Goal: Task Accomplishment & Management: Use online tool/utility

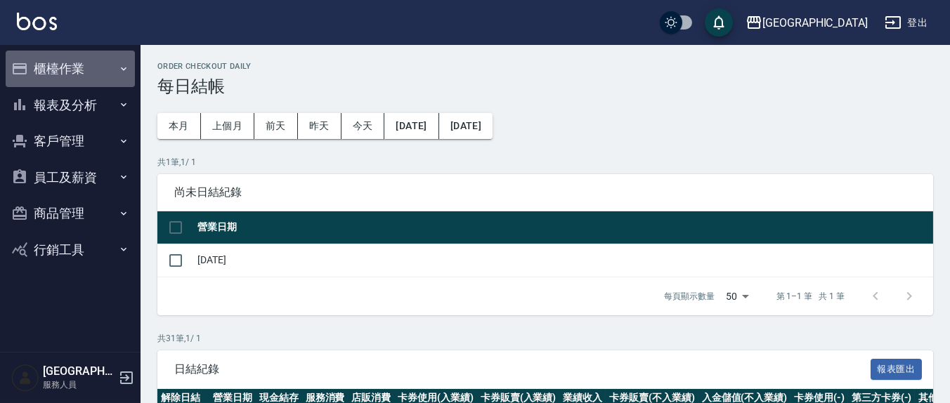
click at [65, 80] on button "櫃檯作業" at bounding box center [70, 69] width 129 height 37
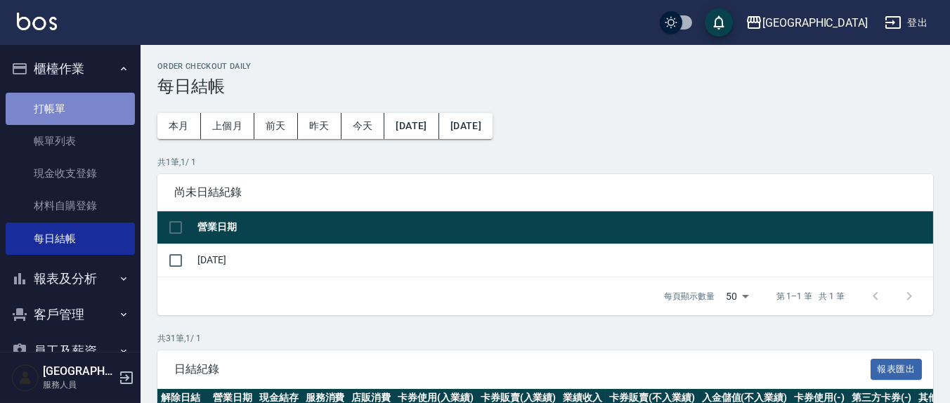
click at [79, 109] on link "打帳單" at bounding box center [70, 109] width 129 height 32
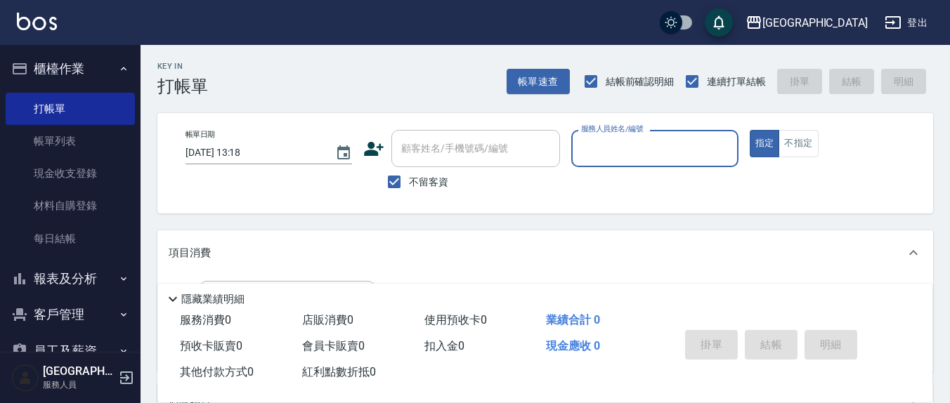
click at [617, 141] on input "服務人員姓名/編號" at bounding box center [655, 148] width 154 height 25
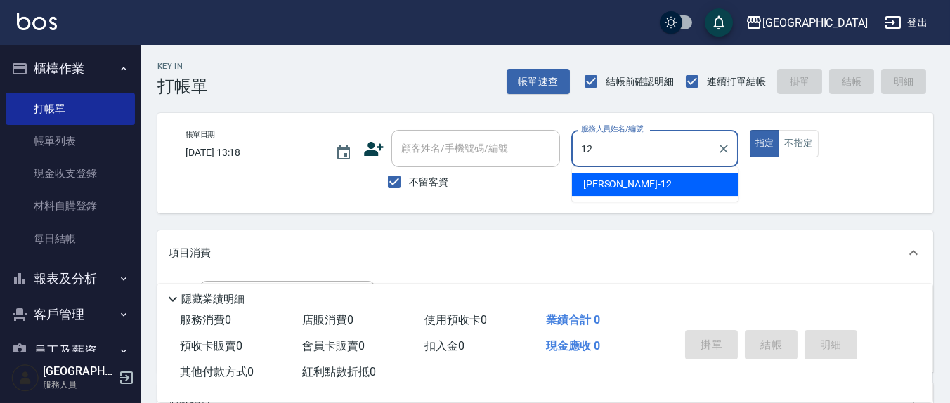
type input "12"
type button "true"
type input "[PERSON_NAME]-12"
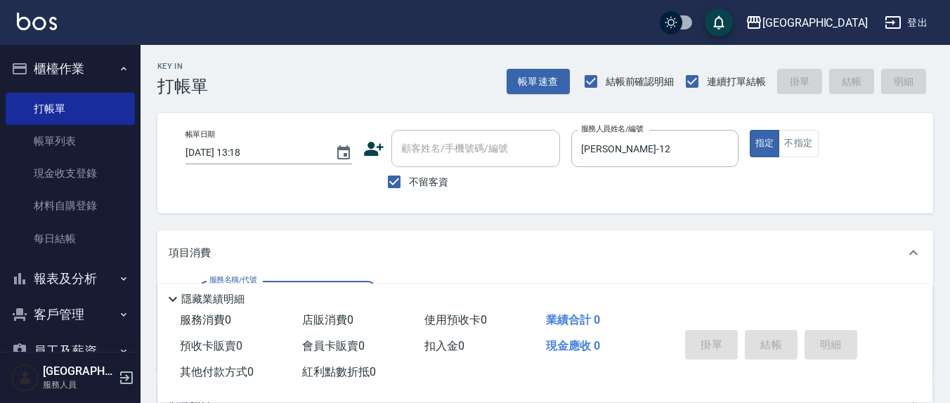
scroll to position [146, 0]
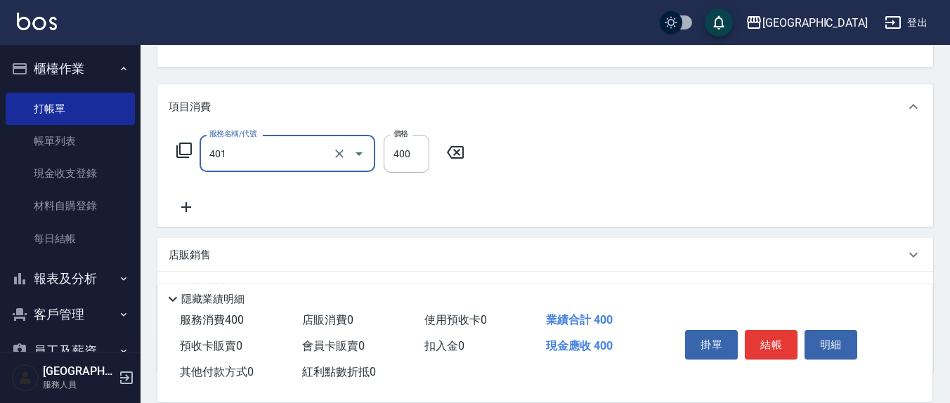
type input "剪髮(401)"
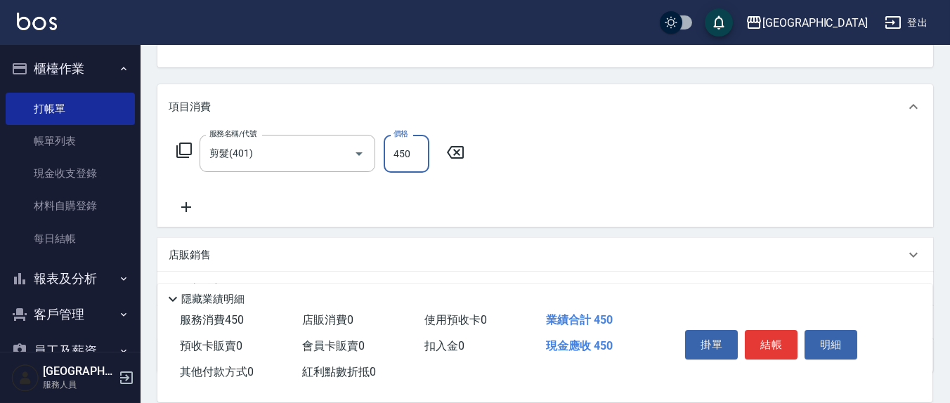
type input "450"
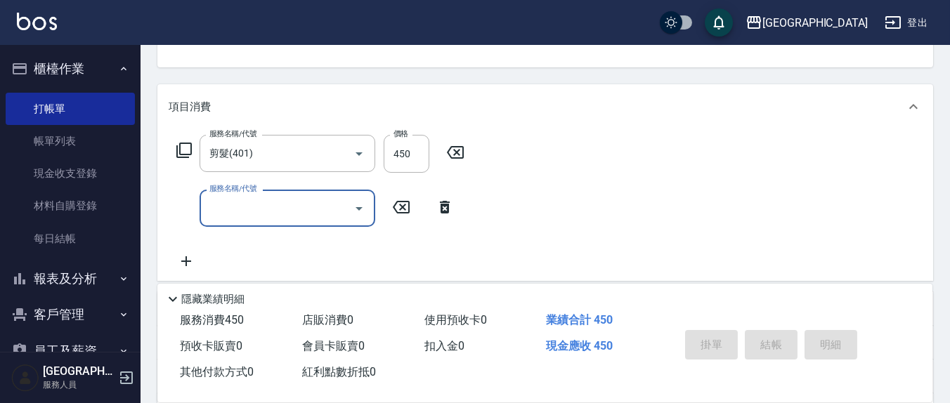
type input "[DATE] 13:19"
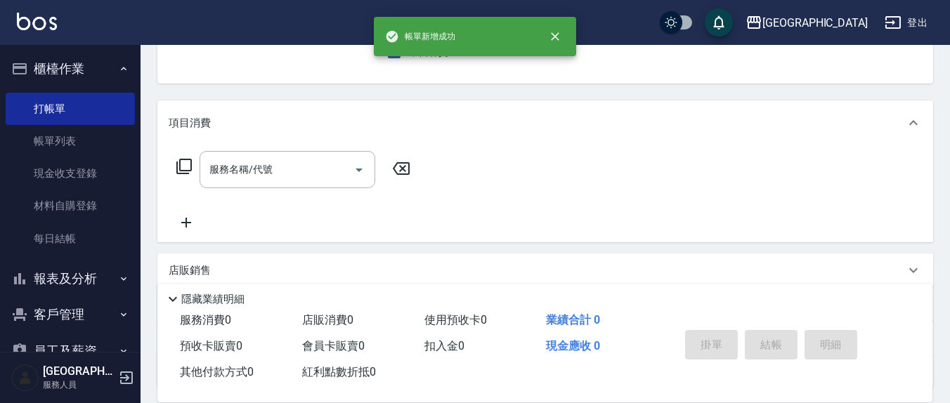
scroll to position [0, 0]
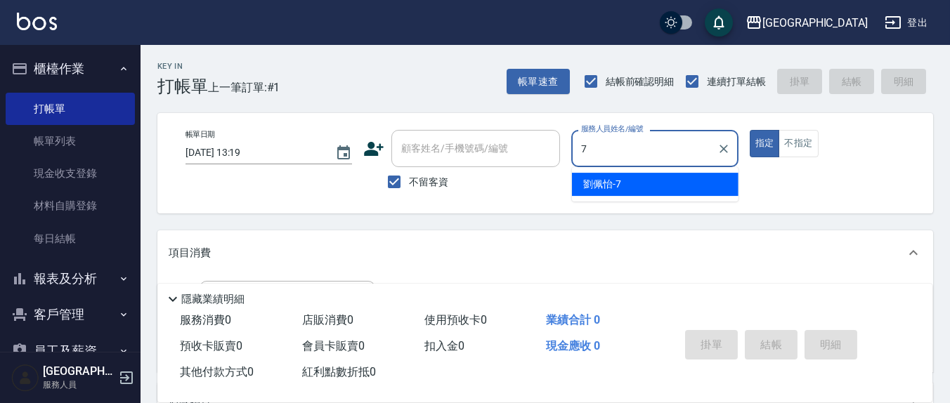
type input "[PERSON_NAME]7"
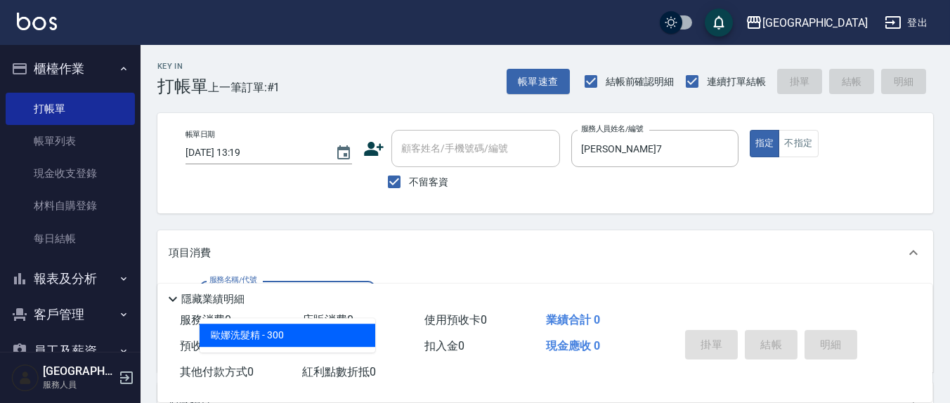
type input "[PERSON_NAME]洗髮精(210)"
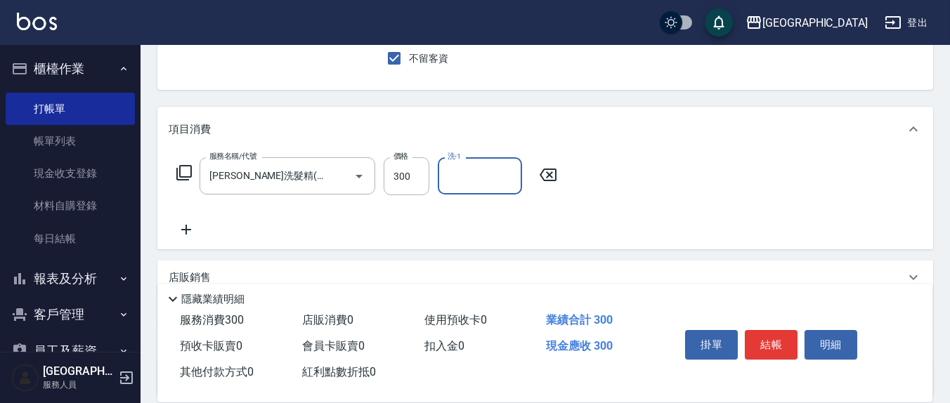
scroll to position [146, 0]
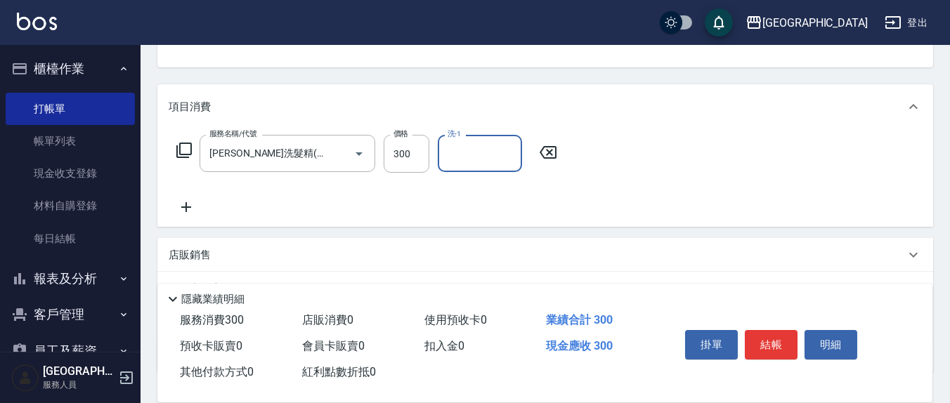
click at [455, 157] on input "洗-1" at bounding box center [480, 153] width 72 height 25
type input "[PERSON_NAME]-22"
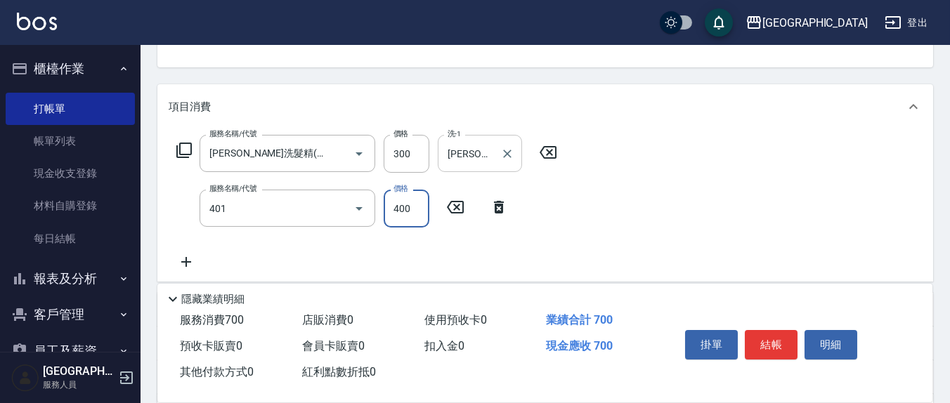
type input "剪髮(401)"
type input "350"
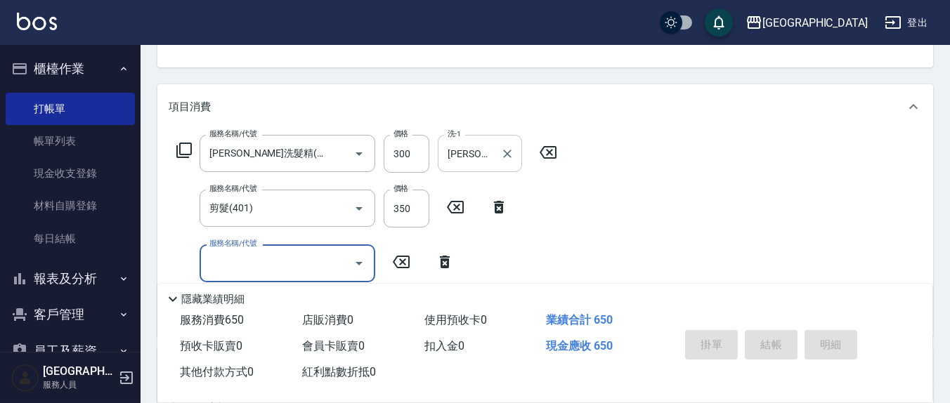
type input "[DATE] 13:20"
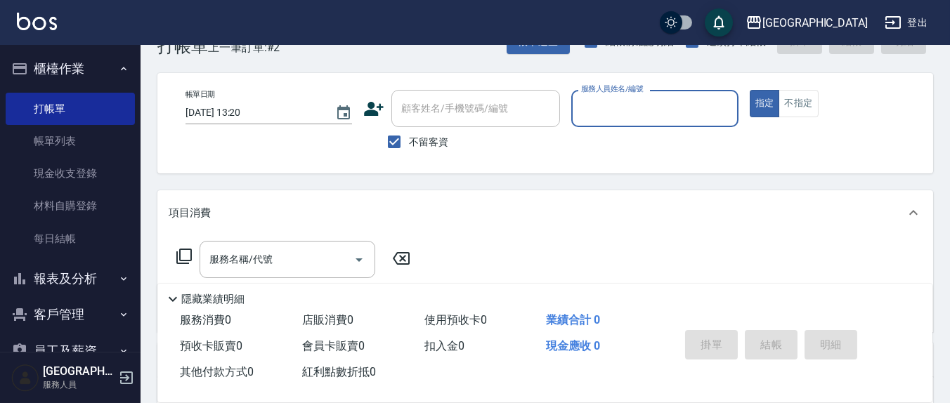
scroll to position [0, 0]
